Goal: Task Accomplishment & Management: Complete application form

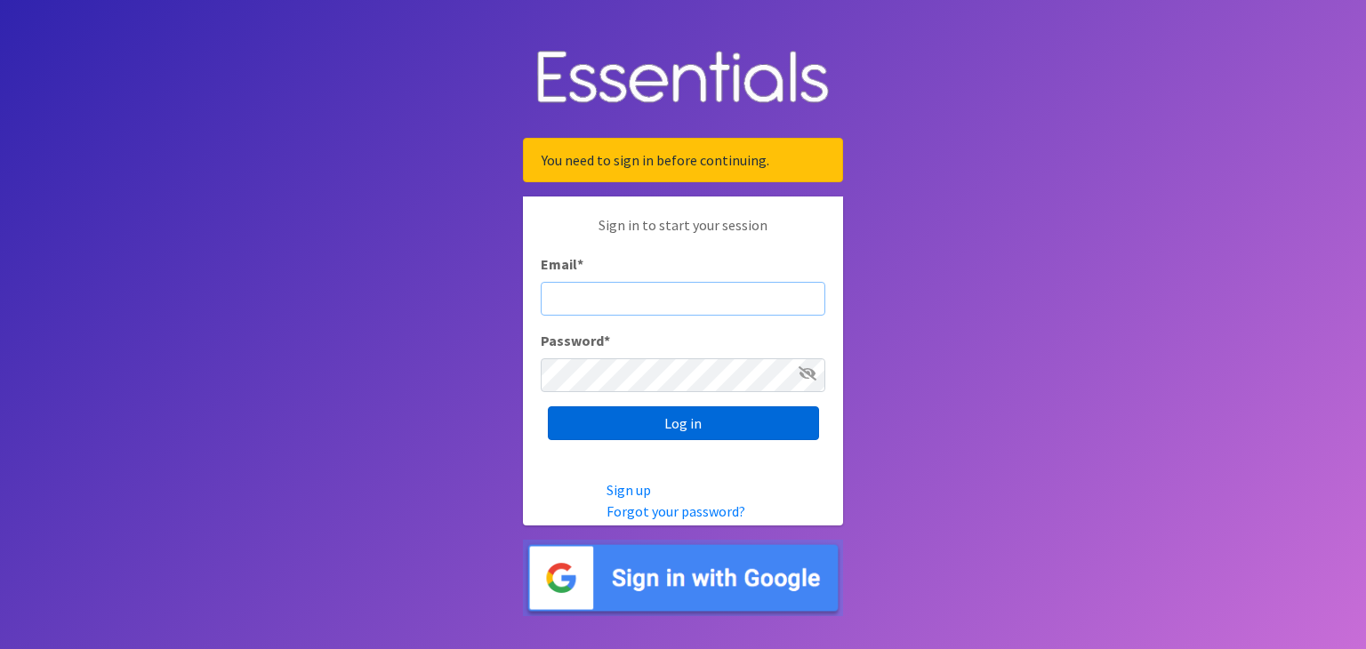
type input "[EMAIL_ADDRESS][DOMAIN_NAME]"
click at [608, 422] on input "Log in" at bounding box center [683, 423] width 271 height 34
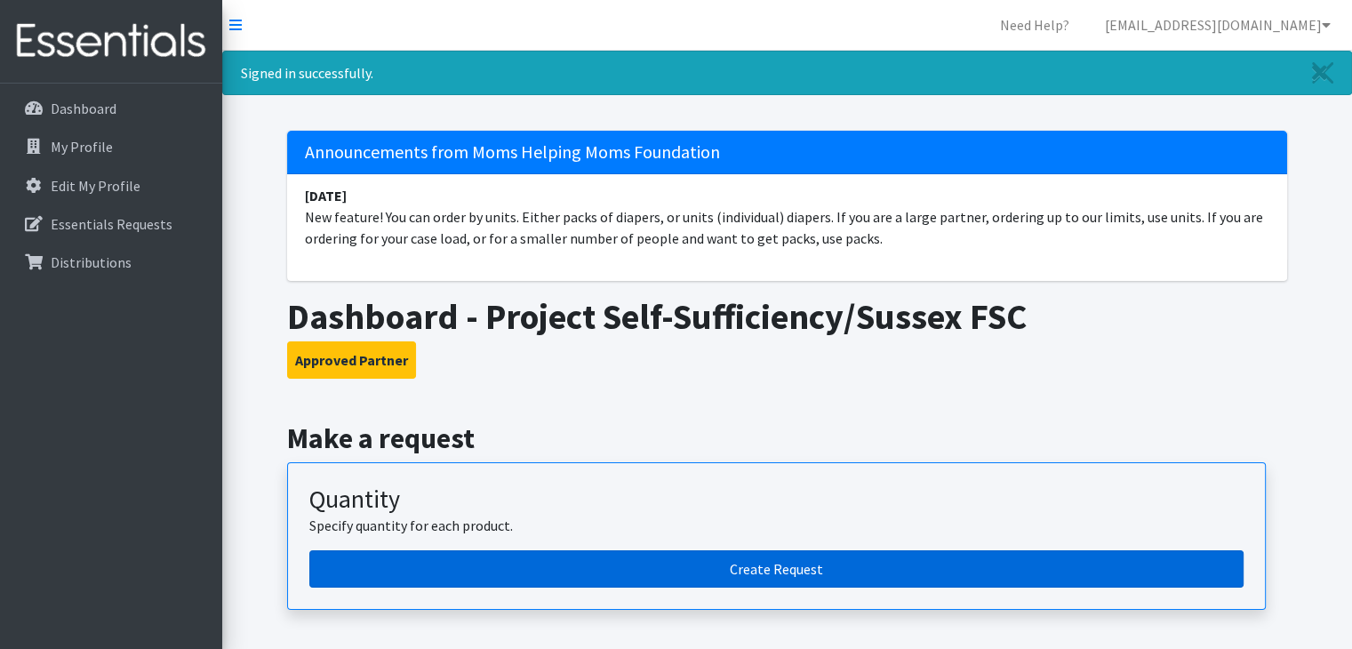
click at [715, 568] on link "Create Request" at bounding box center [776, 568] width 934 height 37
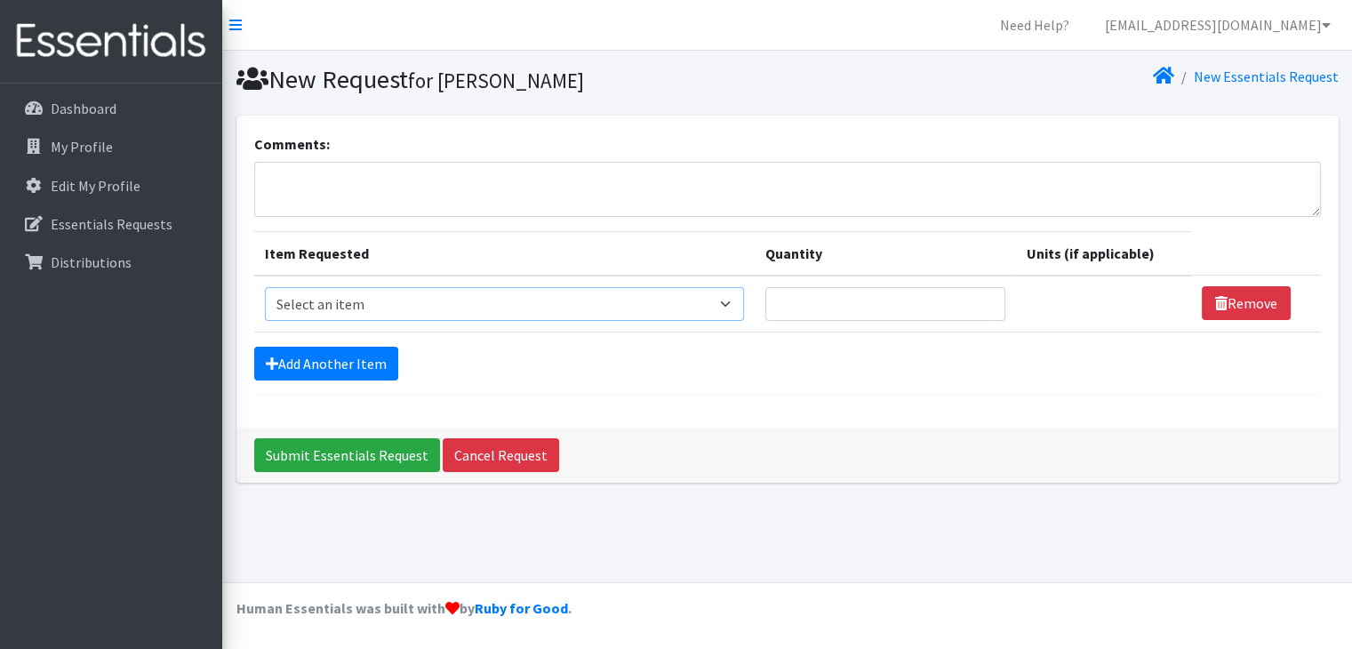
click at [682, 307] on select "Select an item # of Children this order will serve # of Individuals Living in H…" at bounding box center [504, 304] width 479 height 34
select select "6076"
click at [265, 287] on select "Select an item # of Children this order will serve # of Individuals Living in H…" at bounding box center [504, 304] width 479 height 34
click at [807, 301] on input "Quantity" at bounding box center [886, 304] width 240 height 34
type input "309"
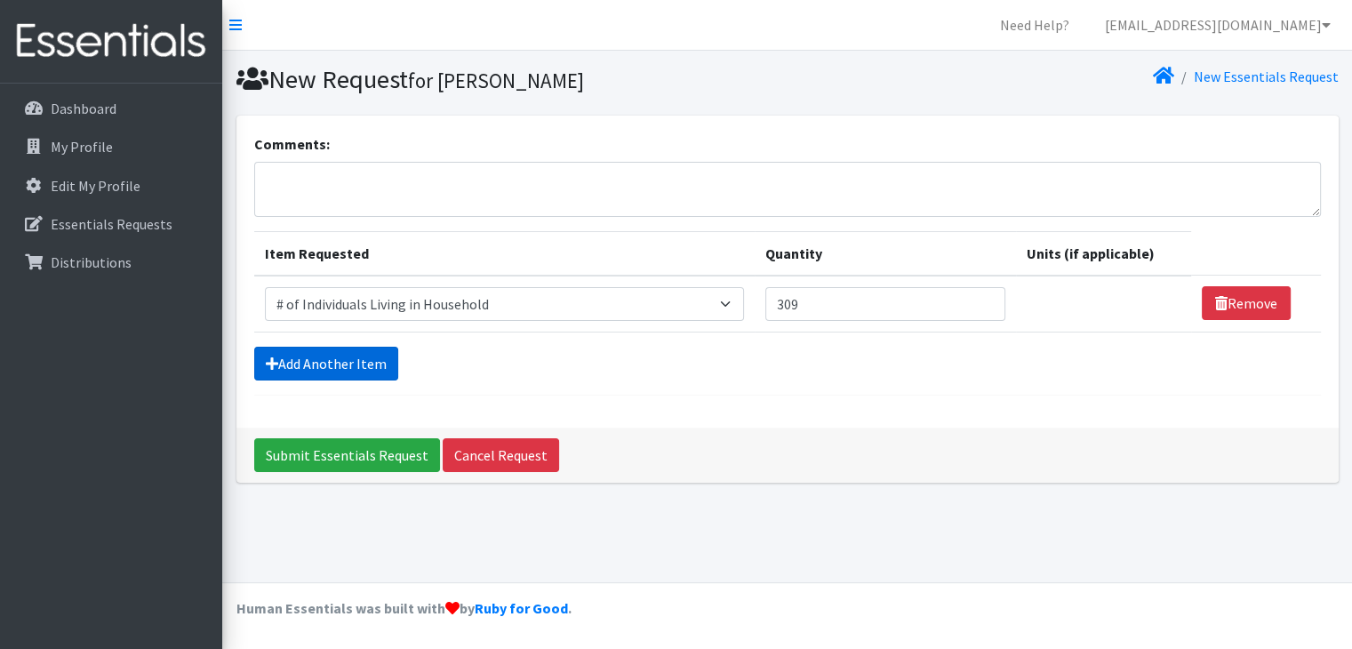
click at [316, 364] on link "Add Another Item" at bounding box center [326, 364] width 144 height 34
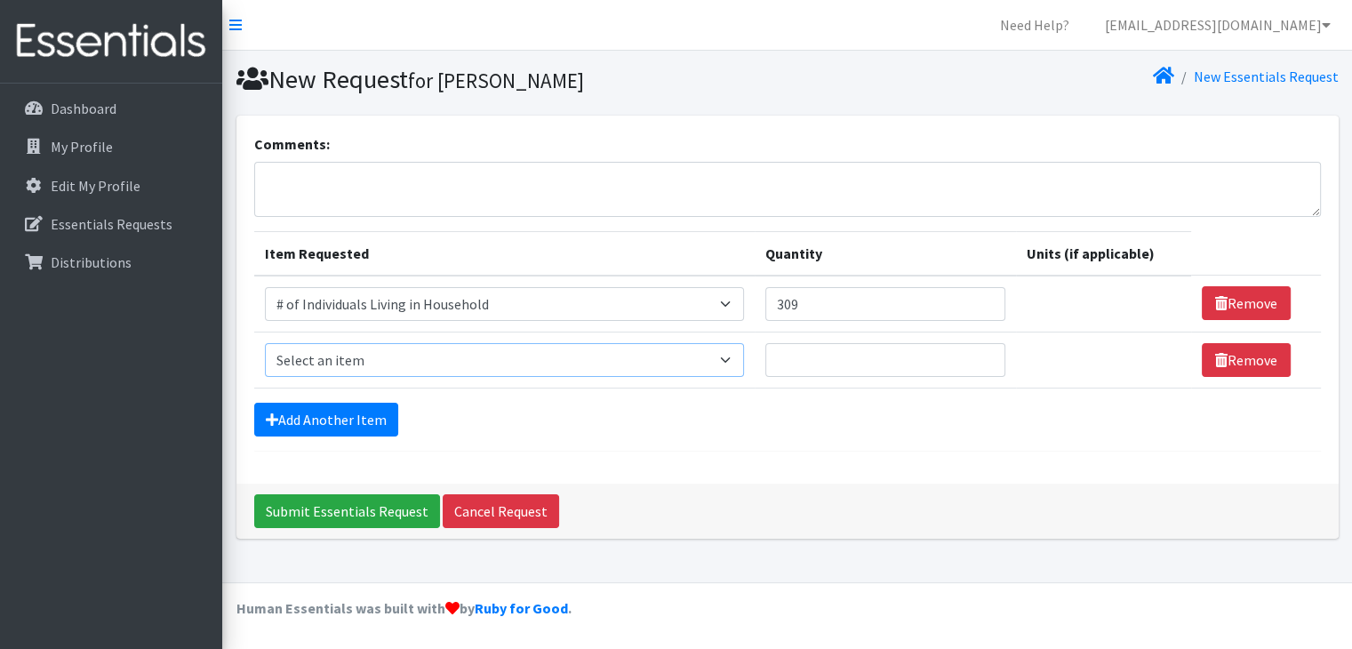
click at [333, 356] on select "Select an item # of Children this order will serve # of Individuals Living in H…" at bounding box center [504, 360] width 479 height 34
select select "13431"
click at [265, 343] on select "Select an item # of Children this order will serve # of Individuals Living in H…" at bounding box center [504, 360] width 479 height 34
click at [824, 364] on input "Quantity" at bounding box center [886, 360] width 240 height 34
type input "103"
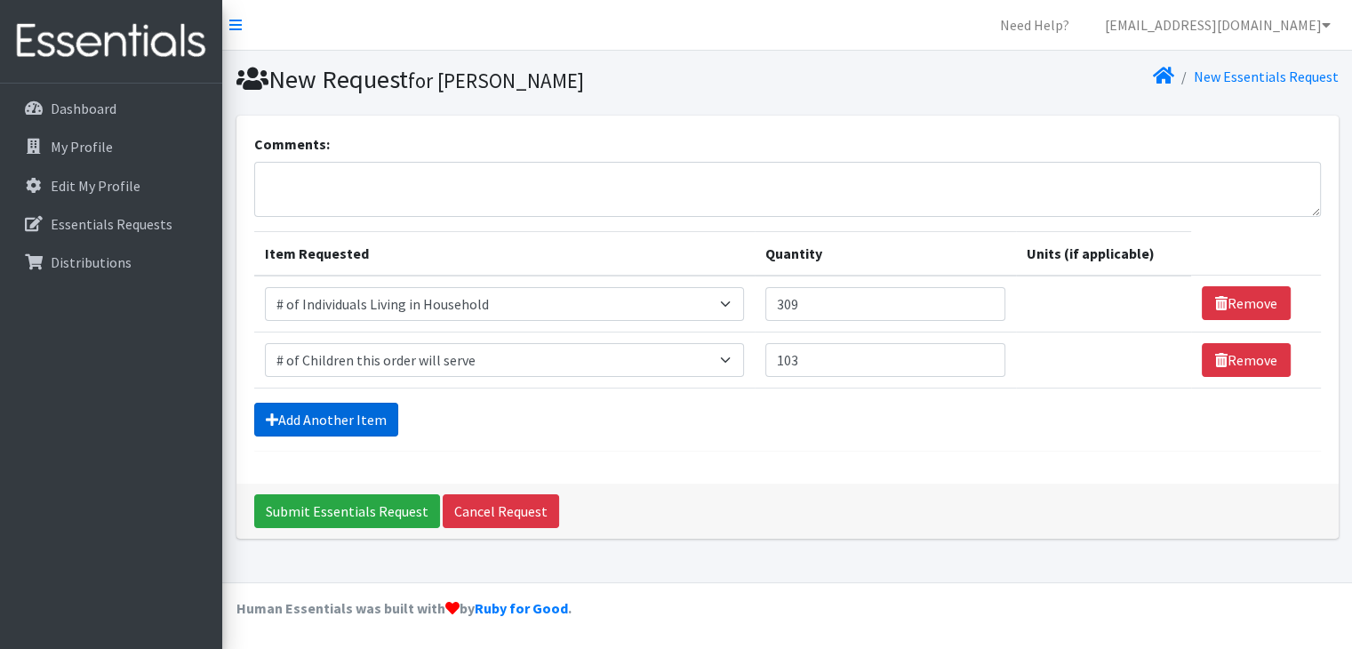
click at [341, 421] on link "Add Another Item" at bounding box center [326, 420] width 144 height 34
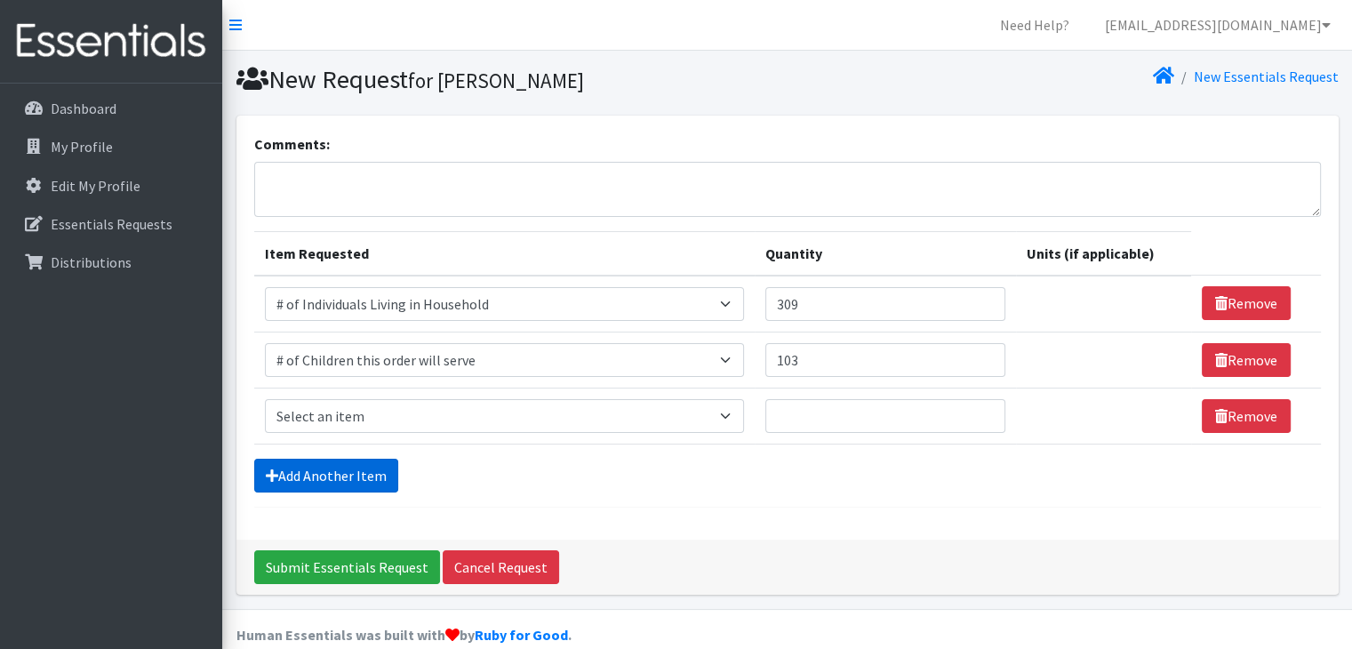
scroll to position [24, 0]
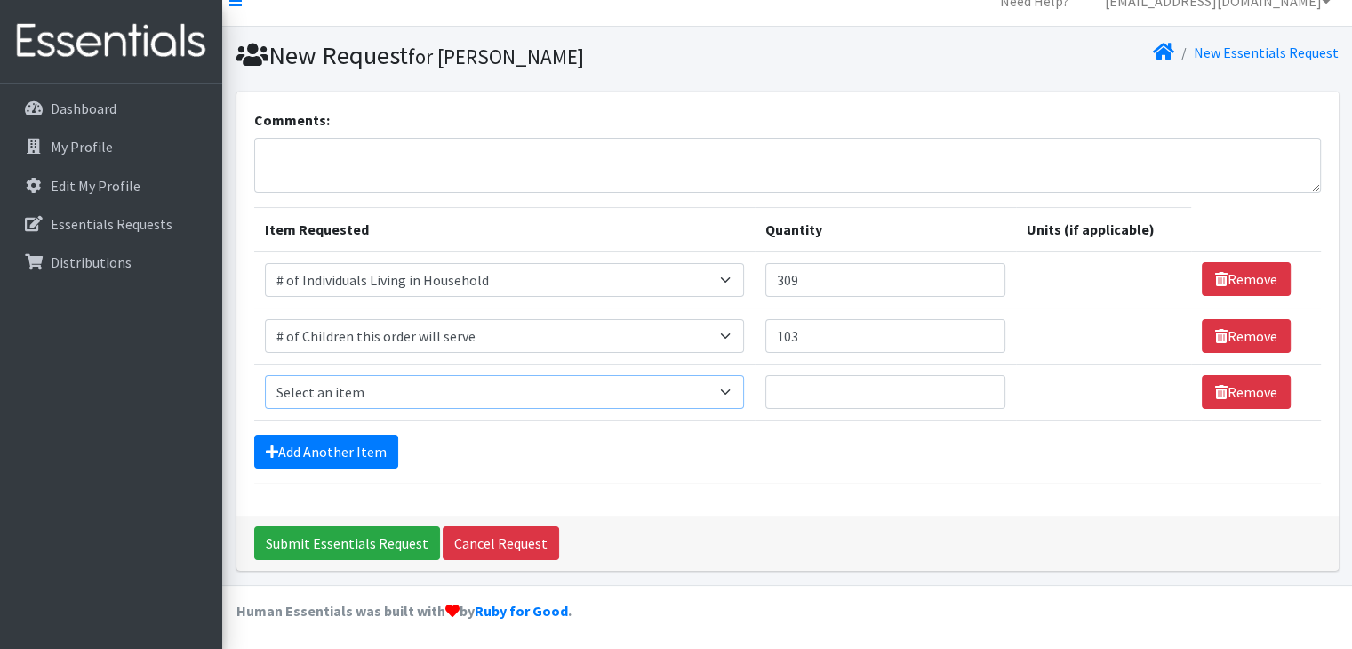
click at [318, 397] on select "Select an item # of Children this order will serve # of Individuals Living in H…" at bounding box center [504, 392] width 479 height 34
select select "1967"
click at [265, 375] on select "Select an item # of Children this order will serve # of Individuals Living in H…" at bounding box center [504, 392] width 479 height 34
click at [791, 397] on input "Quantity" at bounding box center [876, 392] width 237 height 34
type input "1500"
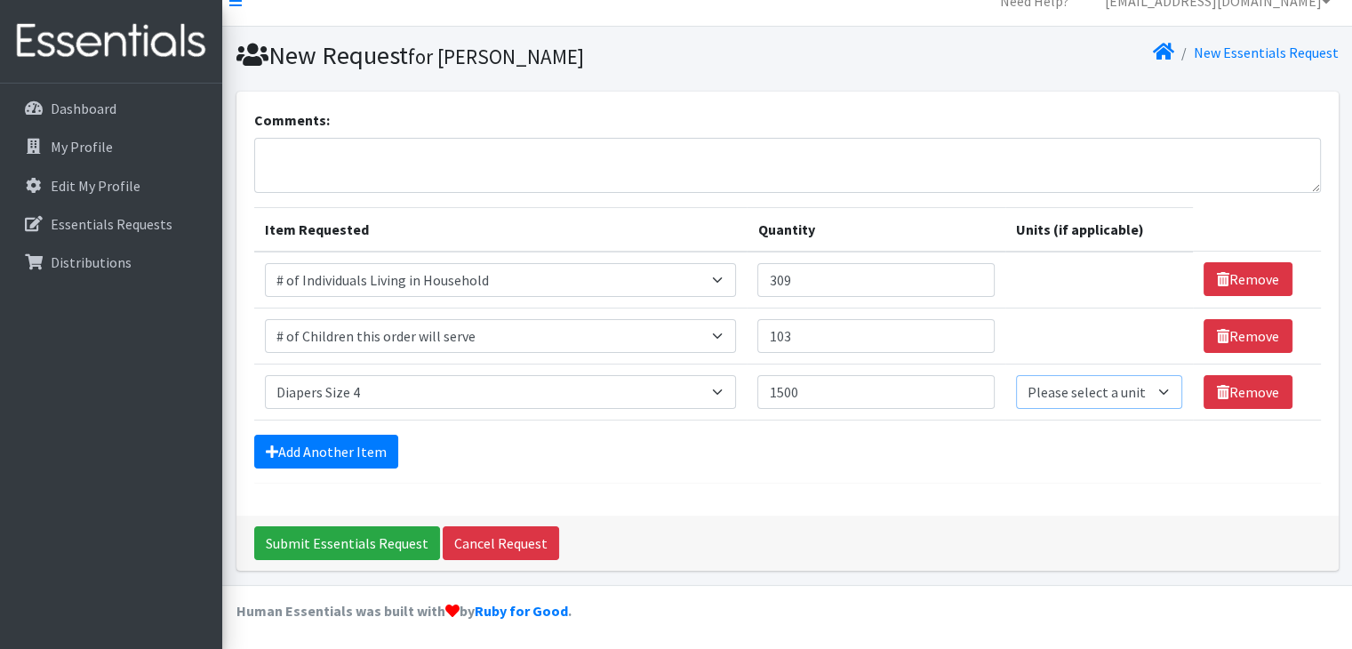
click at [1135, 389] on select "Please select a unit units Packs" at bounding box center [1099, 392] width 167 height 34
select select
click at [1016, 375] on select "Please select a unit units Packs" at bounding box center [1099, 392] width 167 height 34
click at [376, 437] on link "Add Another Item" at bounding box center [326, 452] width 144 height 34
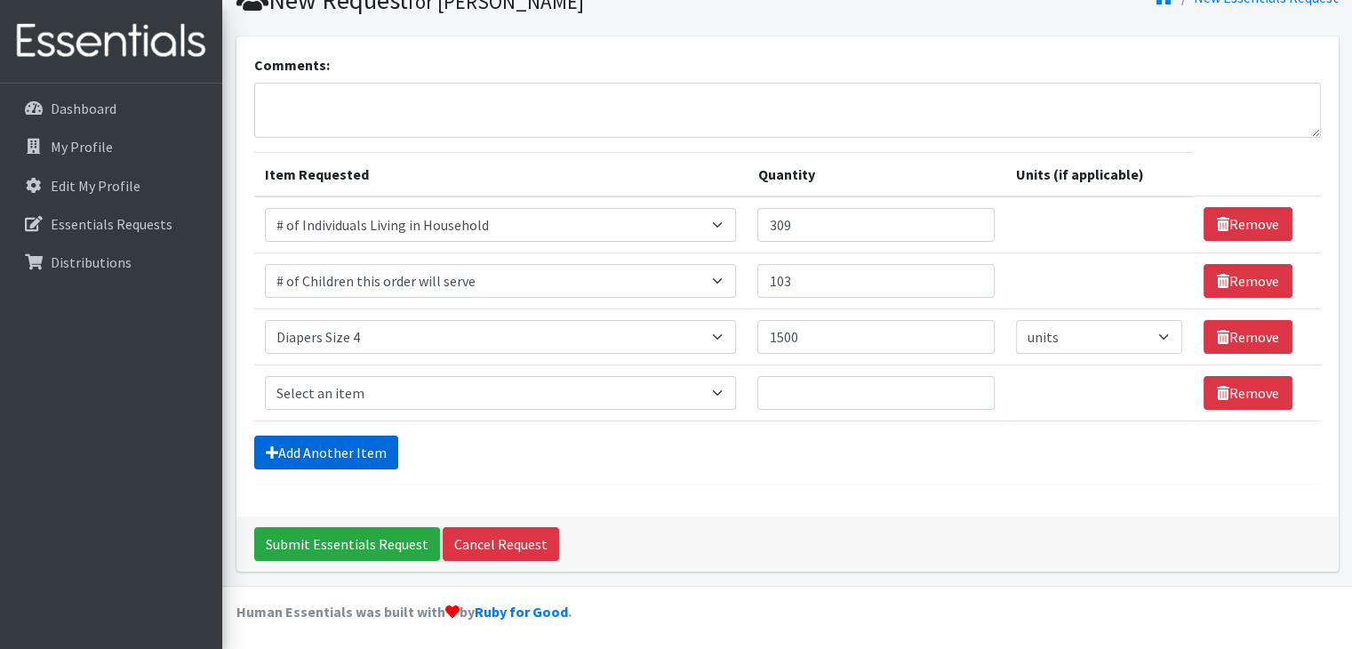
scroll to position [80, 0]
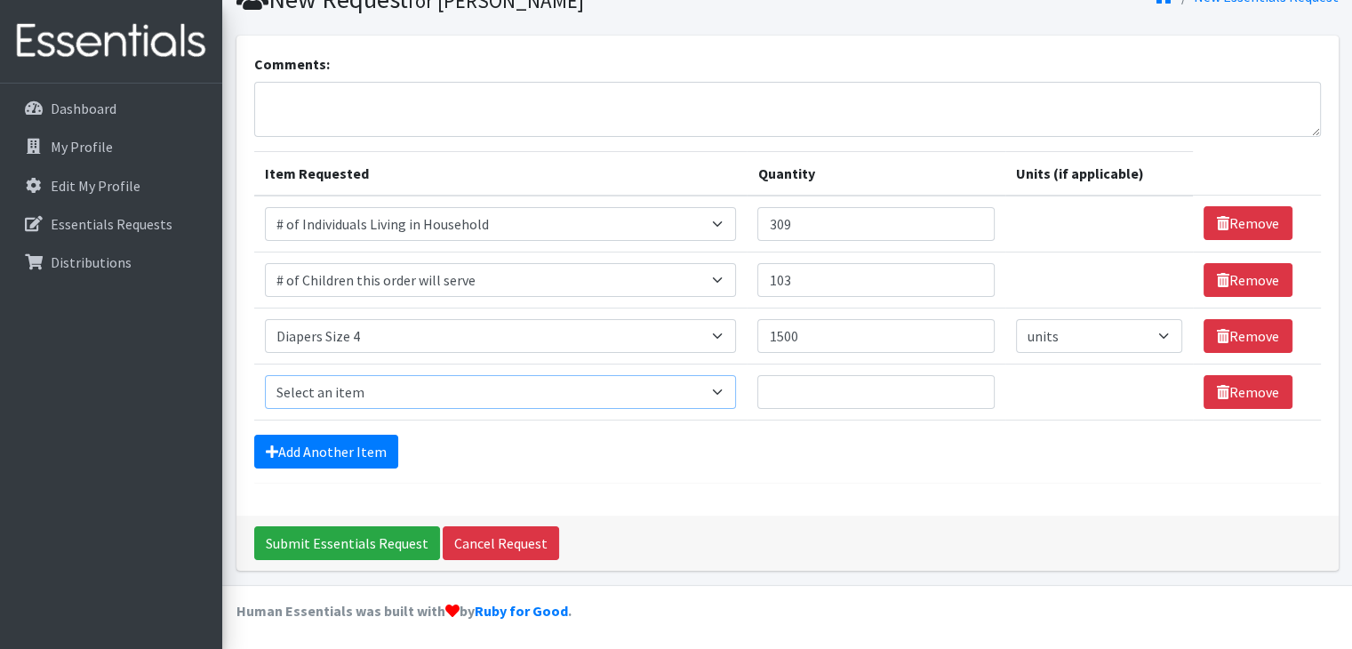
click at [324, 386] on select "Select an item # of Children this order will serve # of Individuals Living in H…" at bounding box center [501, 392] width 472 height 34
select select "1968"
click at [265, 375] on select "Select an item # of Children this order will serve # of Individuals Living in H…" at bounding box center [501, 392] width 472 height 34
click at [805, 385] on input "Quantity" at bounding box center [876, 392] width 237 height 34
type input "2150"
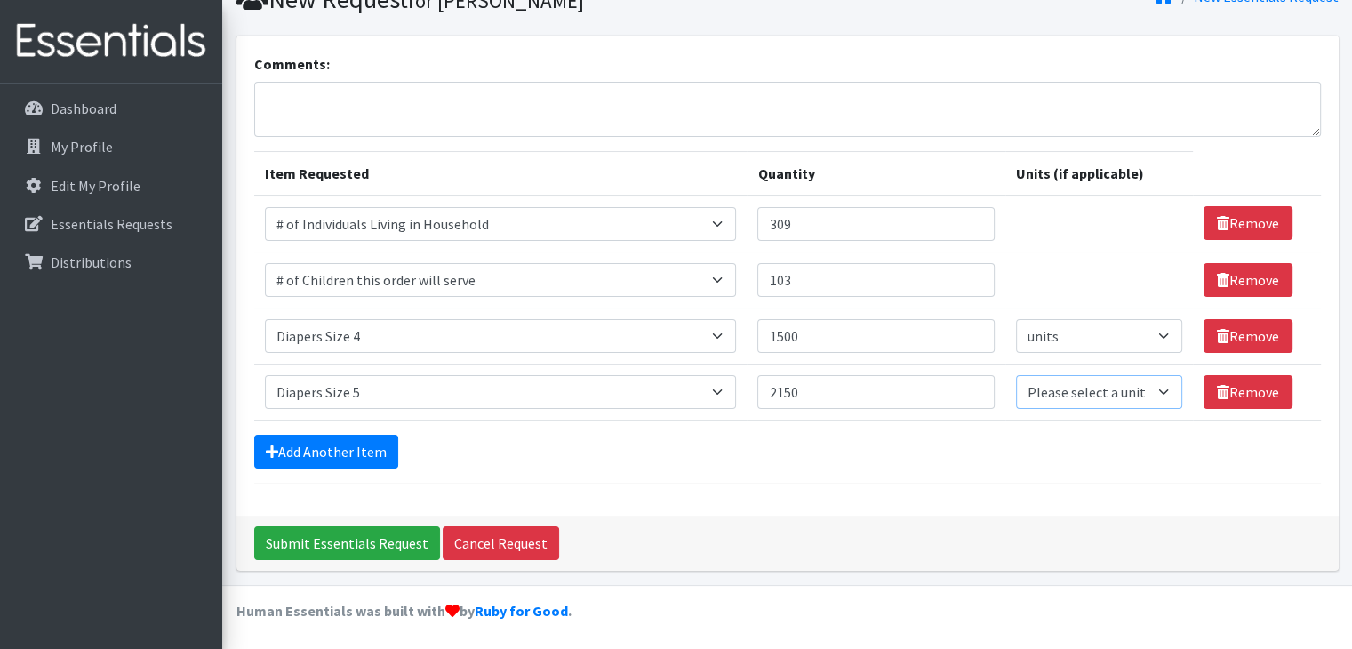
click at [1042, 396] on select "Please select a unit units Packs" at bounding box center [1099, 392] width 167 height 34
select select
click at [1016, 375] on select "Please select a unit units Packs" at bounding box center [1099, 392] width 167 height 34
click at [343, 448] on link "Add Another Item" at bounding box center [326, 452] width 144 height 34
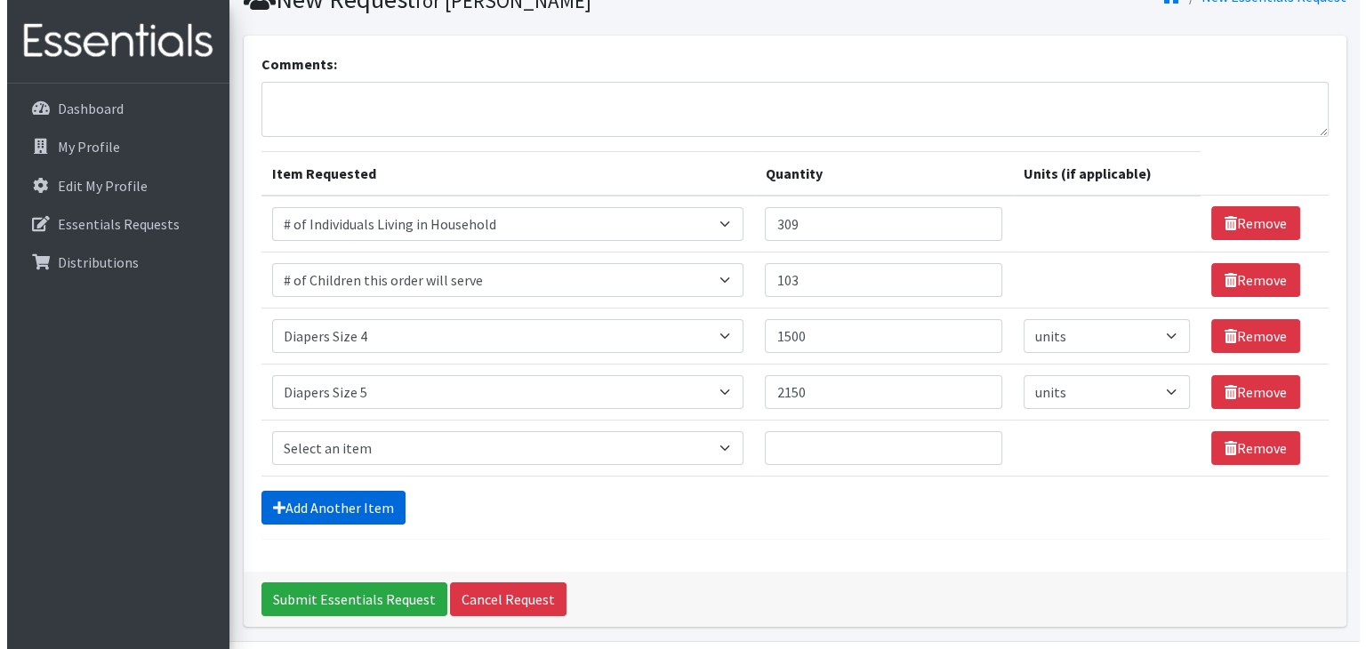
scroll to position [135, 0]
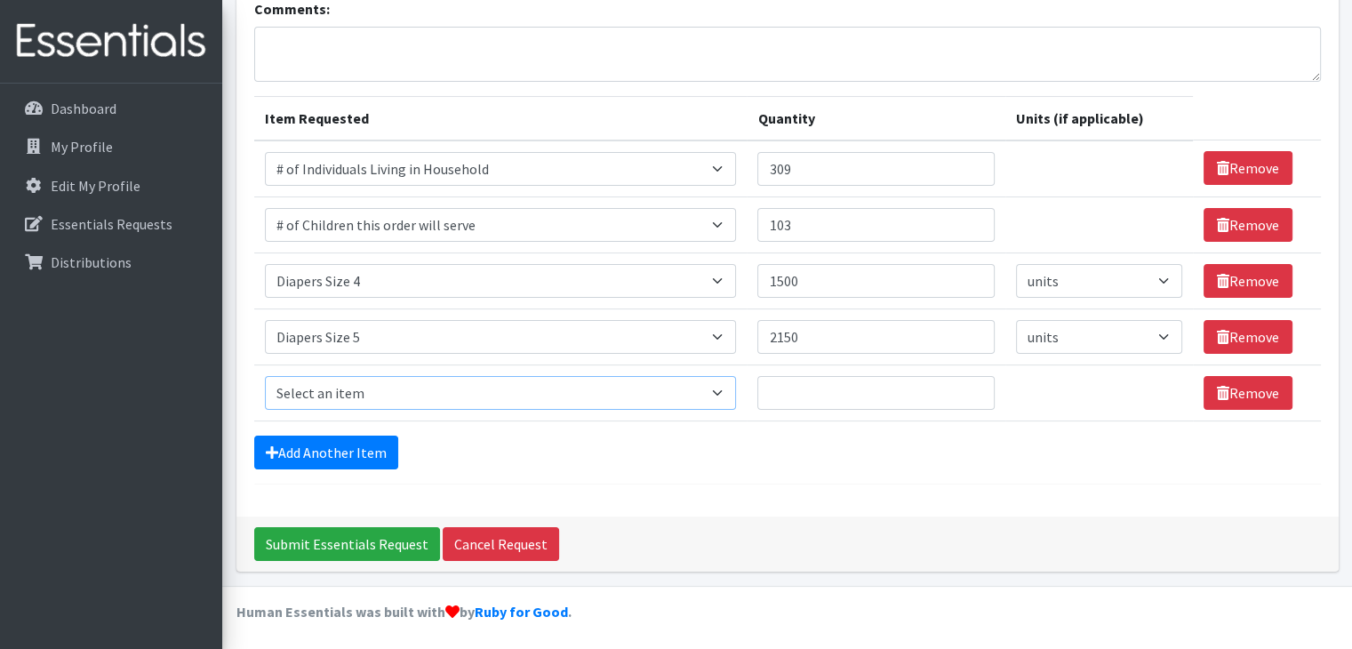
click at [359, 392] on select "Select an item # of Children this order will serve # of Individuals Living in H…" at bounding box center [501, 393] width 472 height 34
select select "1969"
click at [265, 376] on select "Select an item # of Children this order will serve # of Individuals Living in H…" at bounding box center [501, 393] width 472 height 34
click at [805, 392] on input "Quantity" at bounding box center [876, 393] width 237 height 34
type input "1500"
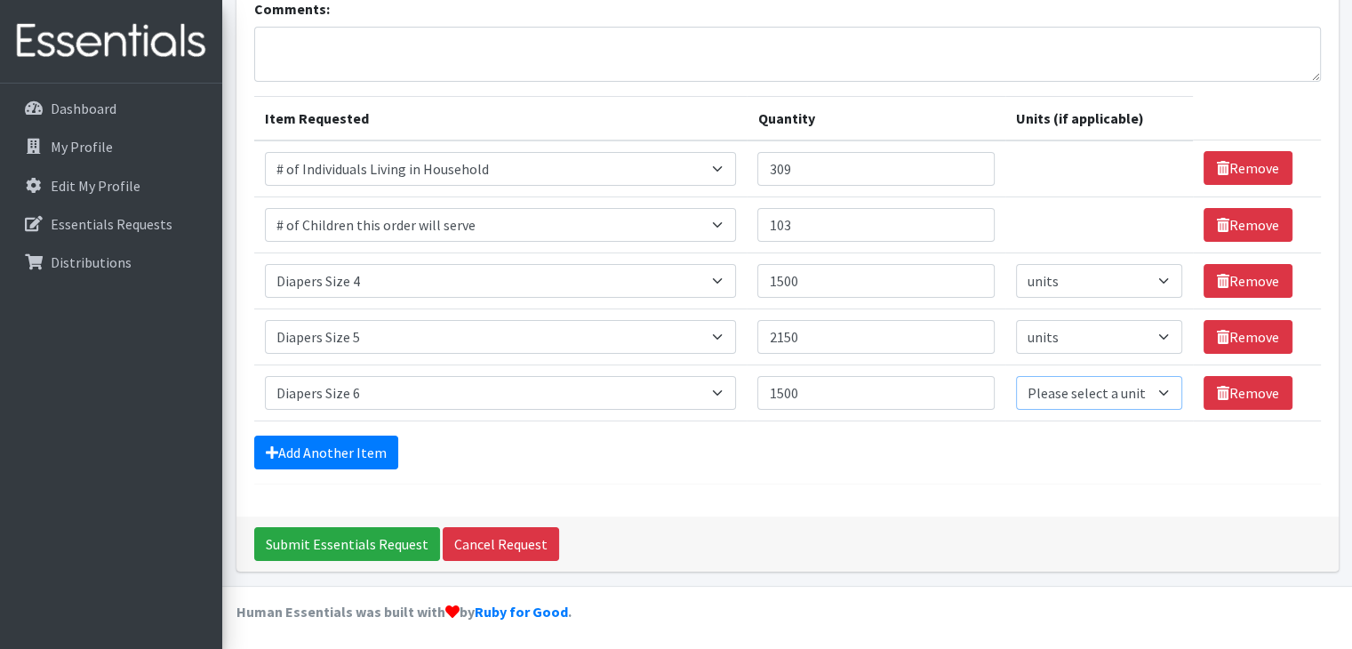
click at [1105, 388] on select "Please select a unit units Packs" at bounding box center [1099, 393] width 167 height 34
select select
click at [1016, 376] on select "Please select a unit units Packs" at bounding box center [1099, 393] width 167 height 34
click at [362, 539] on input "Submit Essentials Request" at bounding box center [347, 544] width 186 height 34
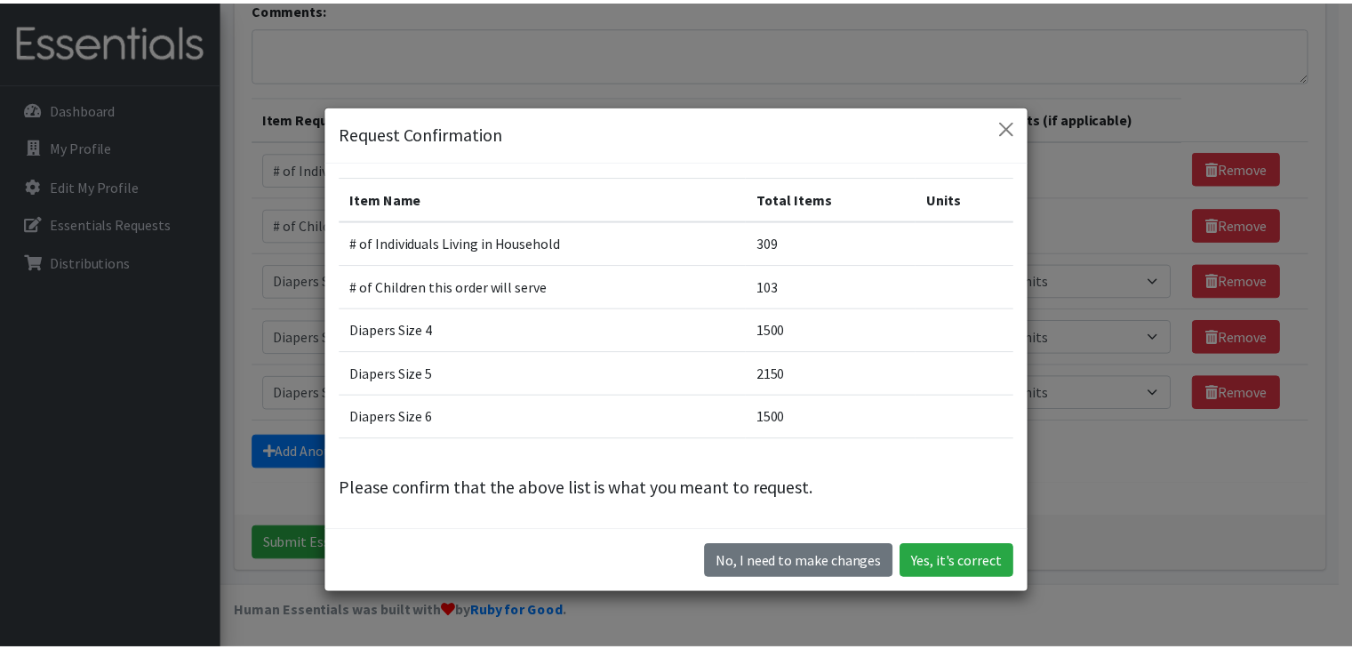
scroll to position [20, 0]
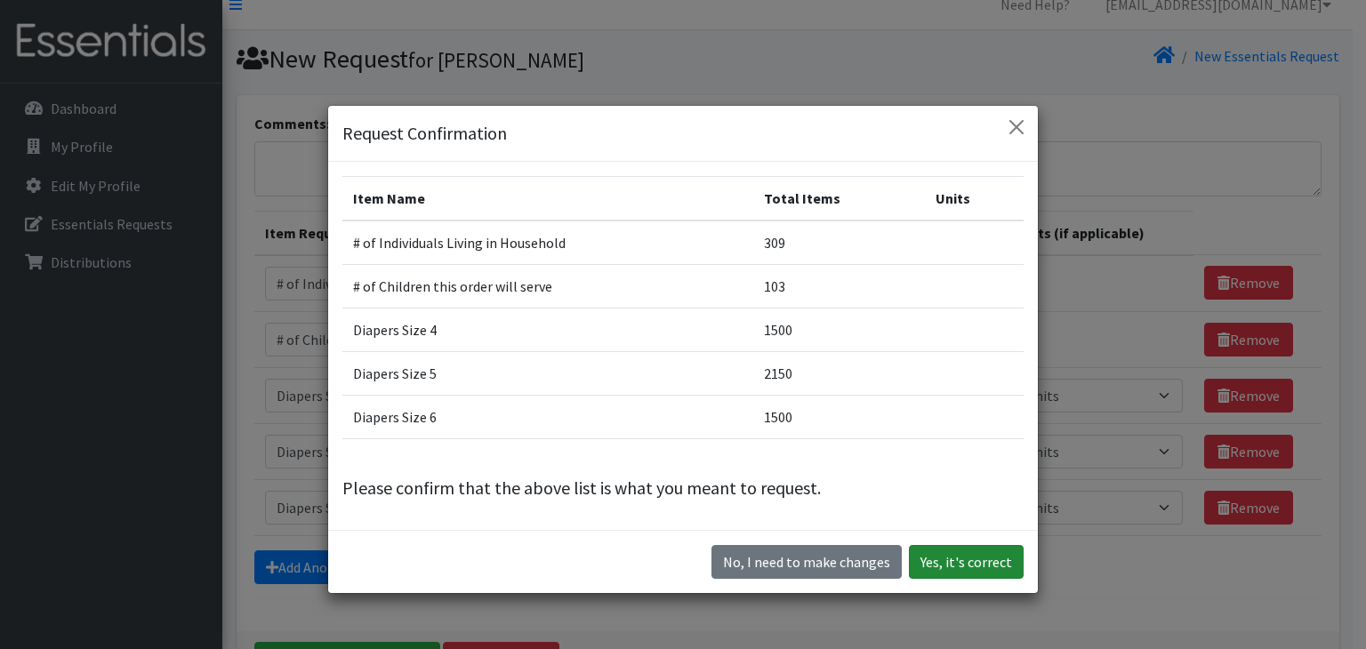
click at [950, 556] on button "Yes, it's correct" at bounding box center [966, 562] width 115 height 34
